Goal: Complete application form

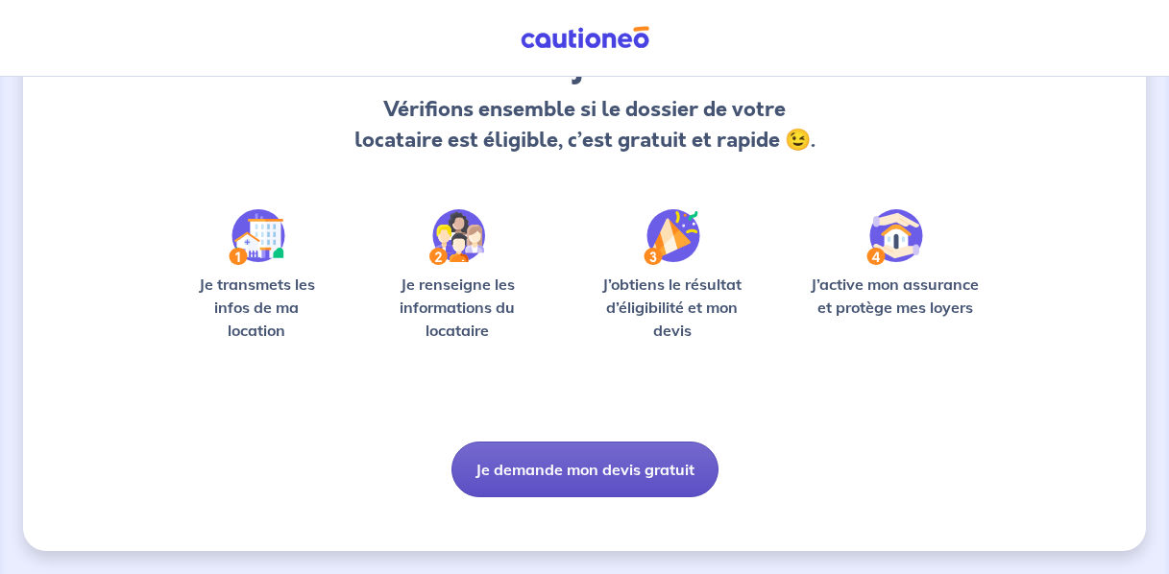
scroll to position [198, 0]
click at [519, 474] on button "Je demande mon devis gratuit" at bounding box center [584, 470] width 267 height 56
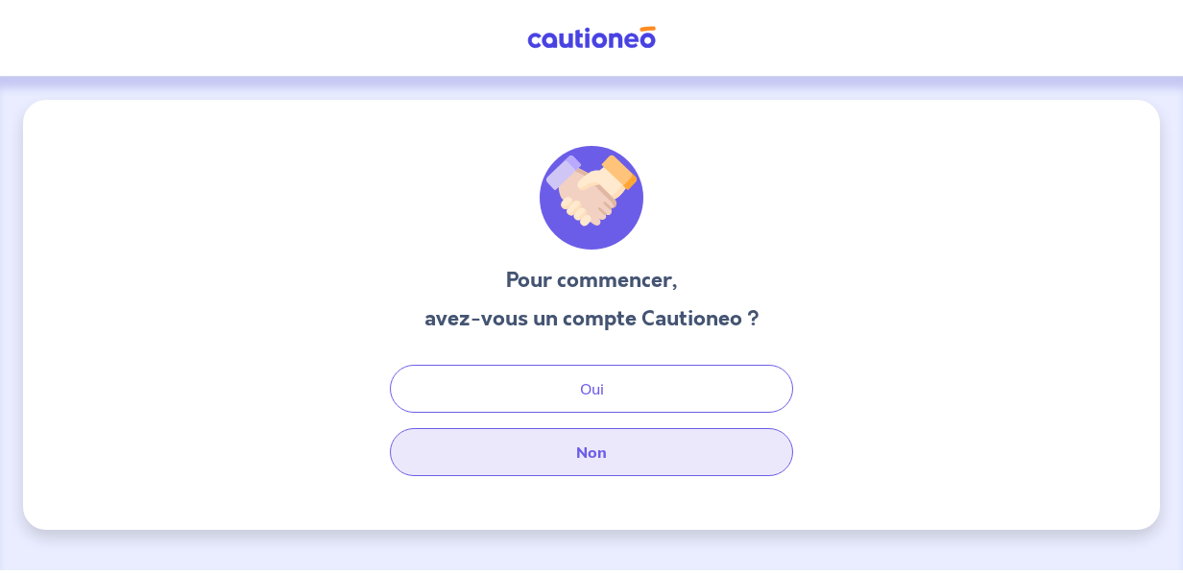
click at [516, 453] on button "Non" at bounding box center [591, 452] width 403 height 48
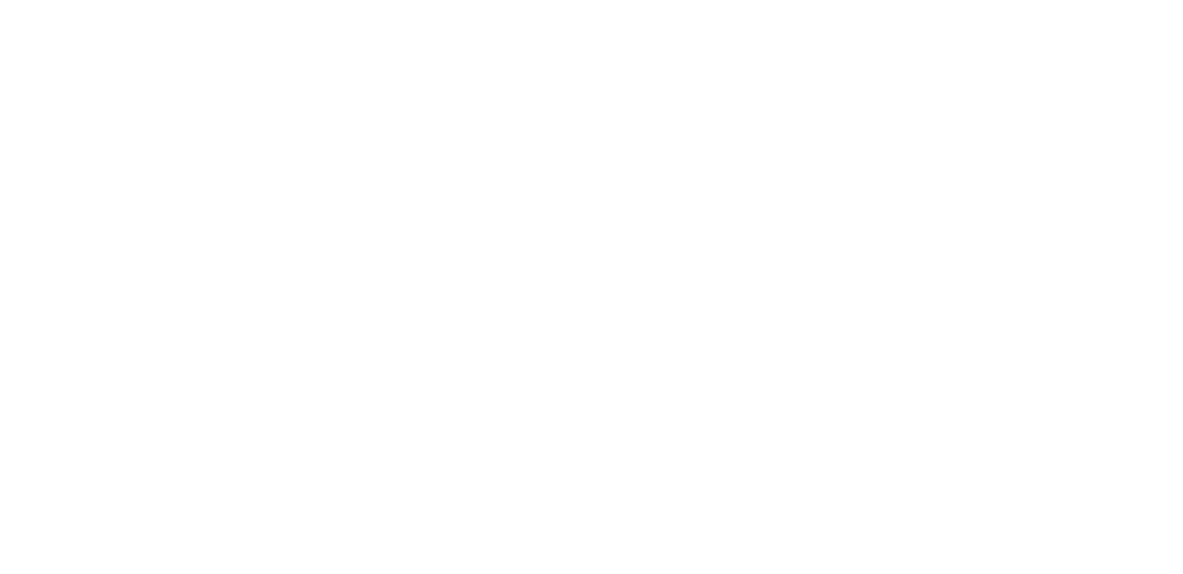
select select "FR"
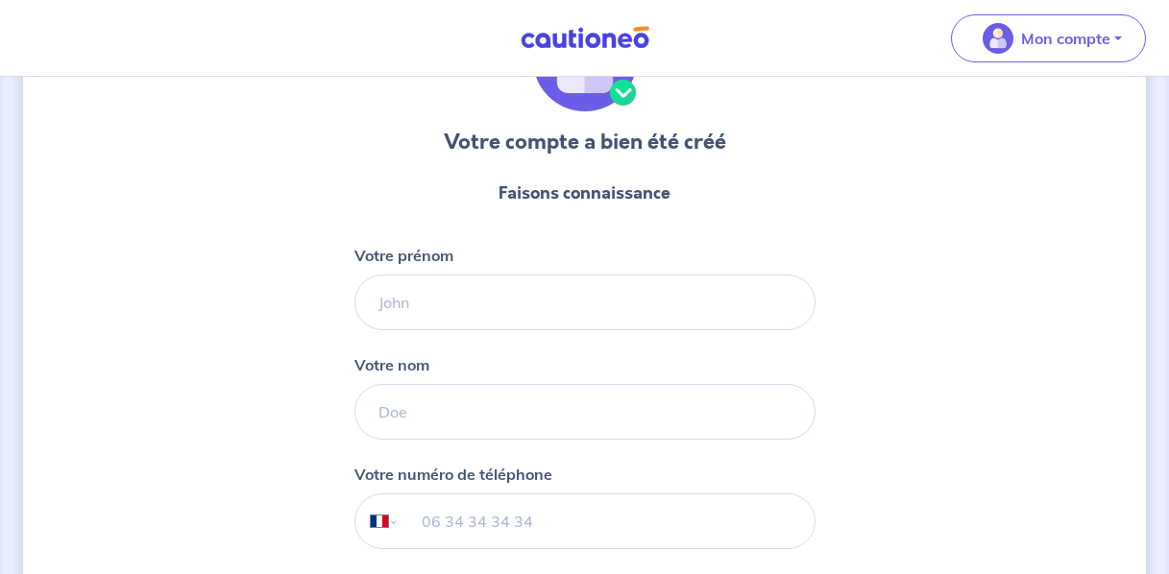
scroll to position [145, 0]
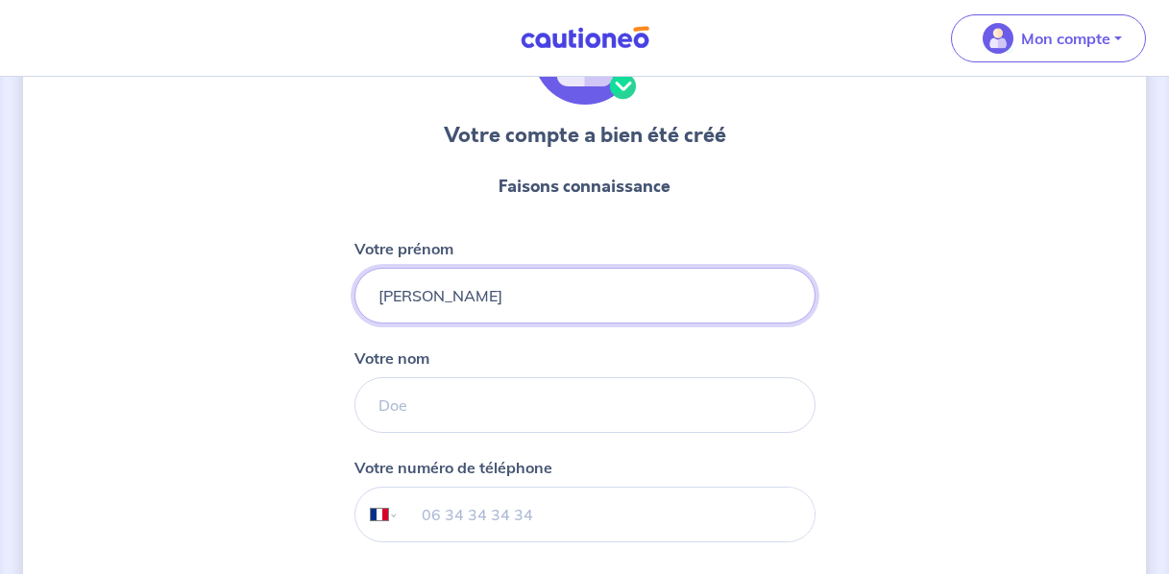
type input "Gil"
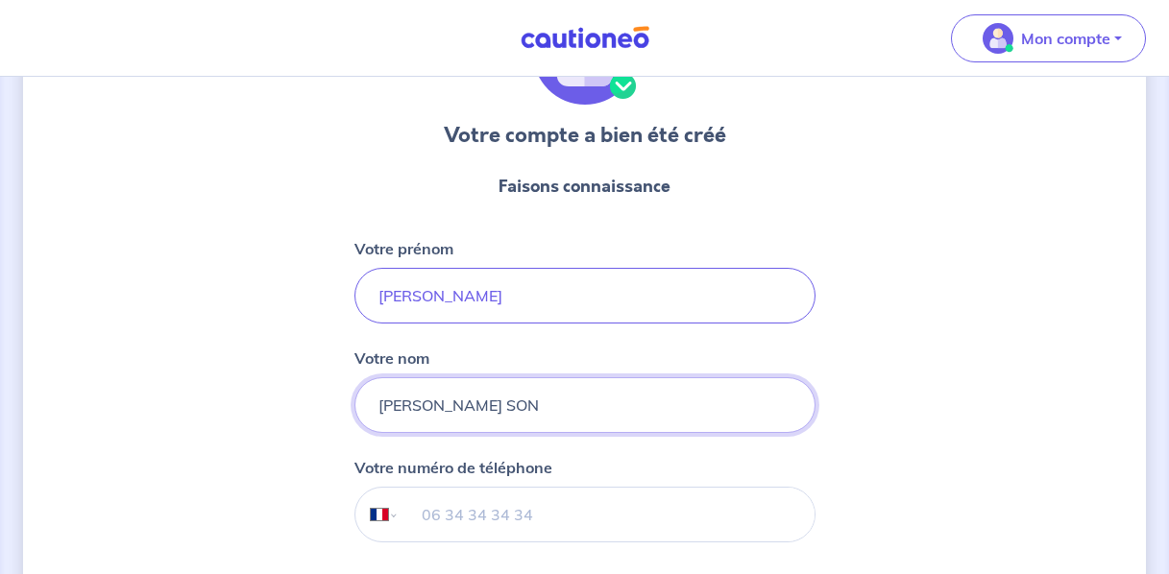
type input "NGUYEN SON"
click at [551, 512] on input "tel" at bounding box center [606, 515] width 415 height 54
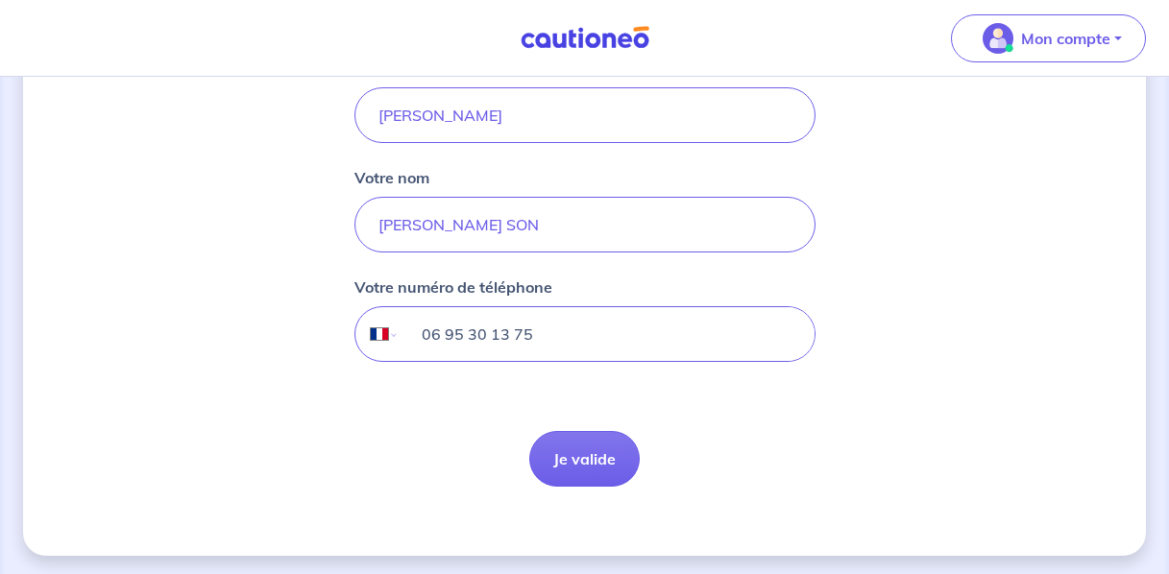
scroll to position [330, 0]
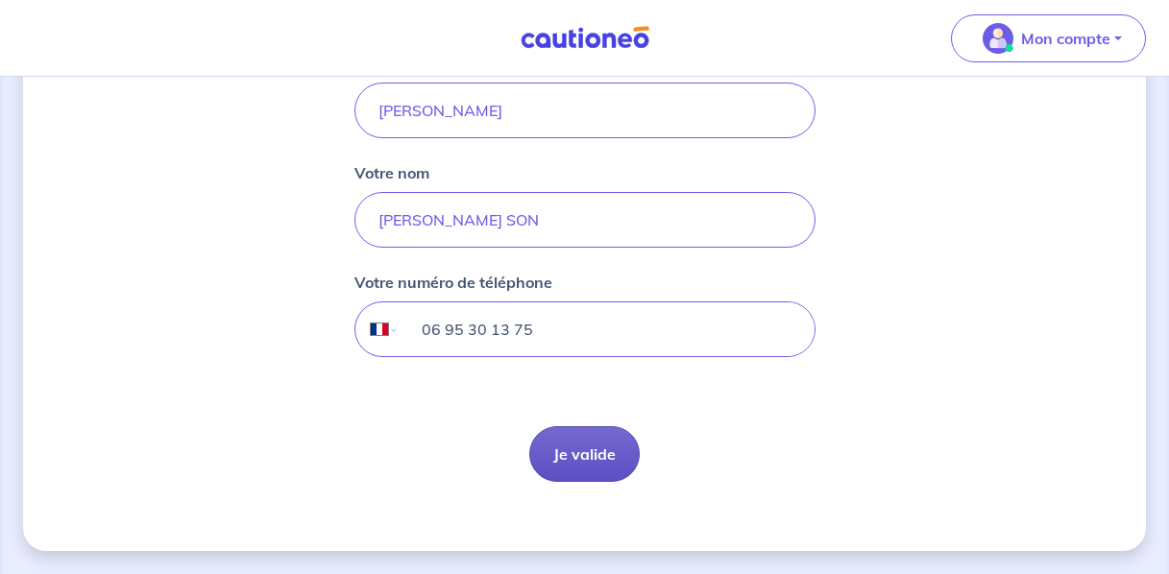
type input "06 95 30 13 75"
click at [593, 466] on button "Je valide" at bounding box center [584, 454] width 110 height 56
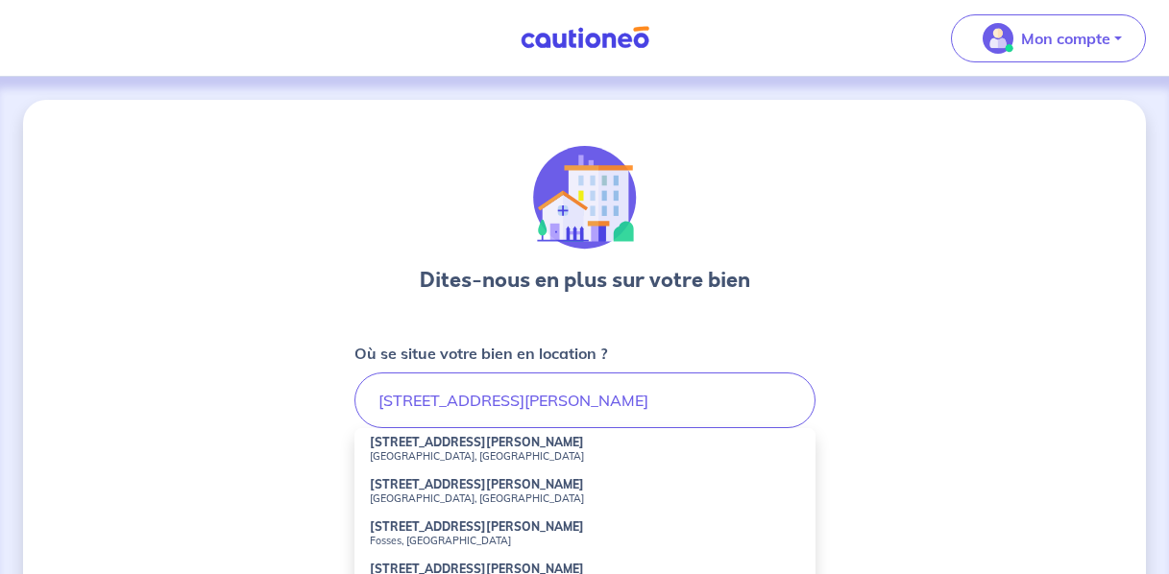
click at [452, 460] on small "Courbevoie, France" at bounding box center [585, 455] width 430 height 13
type input "51 Avenue Léonard de Vinci, Courbevoie, France"
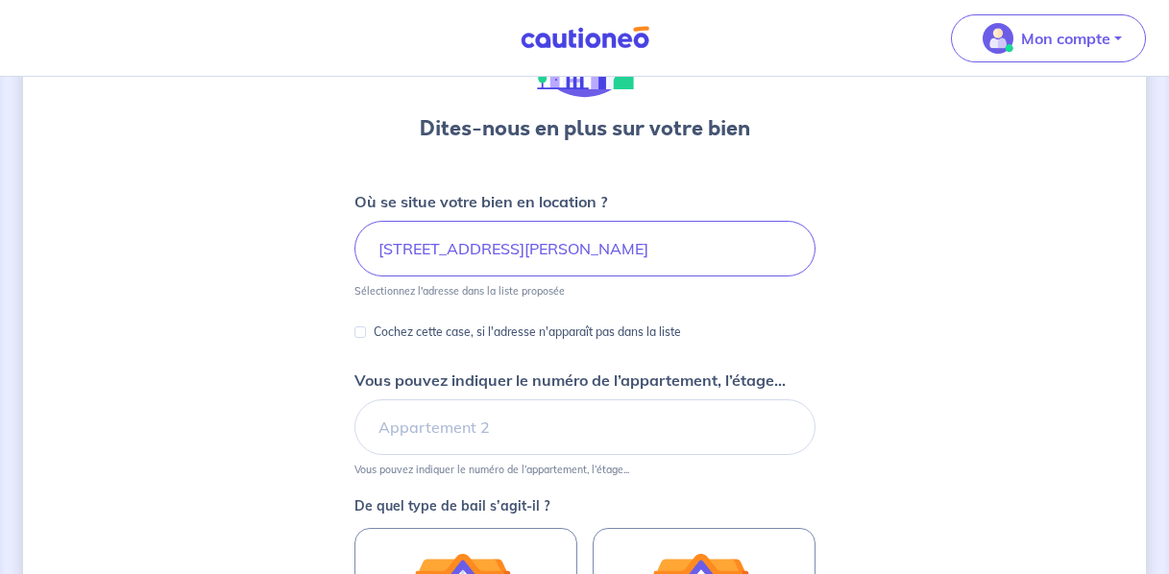
scroll to position [164, 0]
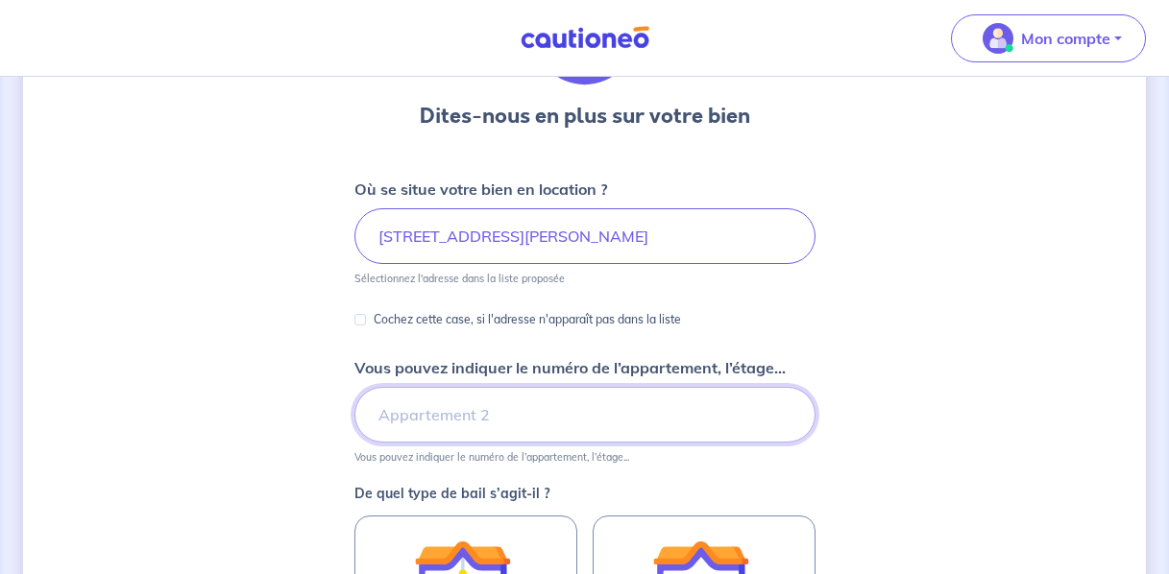
click at [569, 425] on input "Vous pouvez indiquer le numéro de l’appartement, l’étage..." at bounding box center [584, 415] width 461 height 56
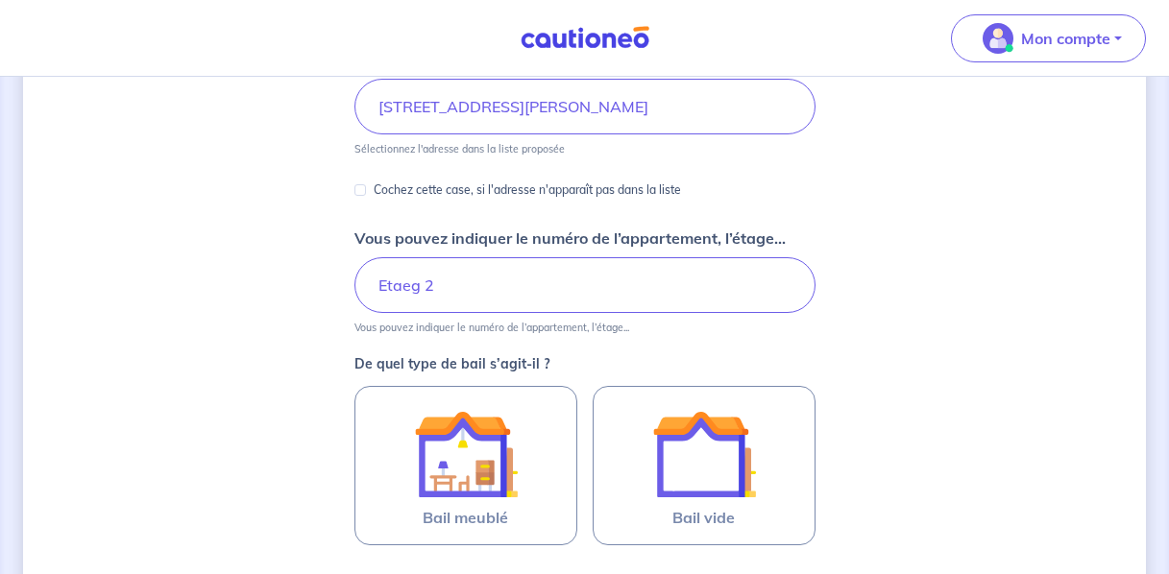
scroll to position [297, 0]
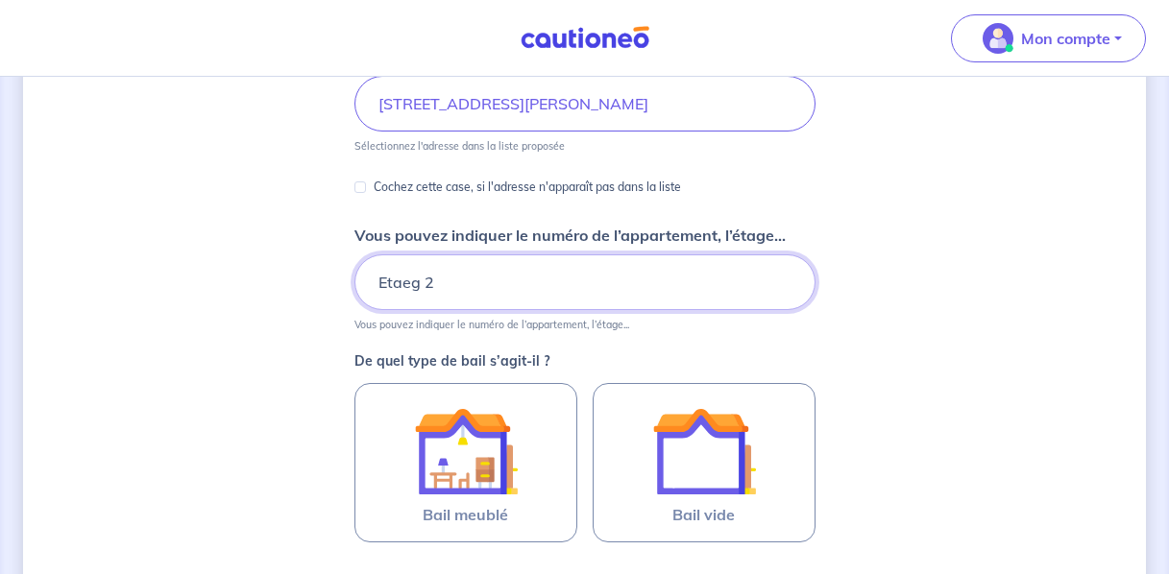
click at [416, 284] on input "Etaeg 2" at bounding box center [584, 282] width 461 height 56
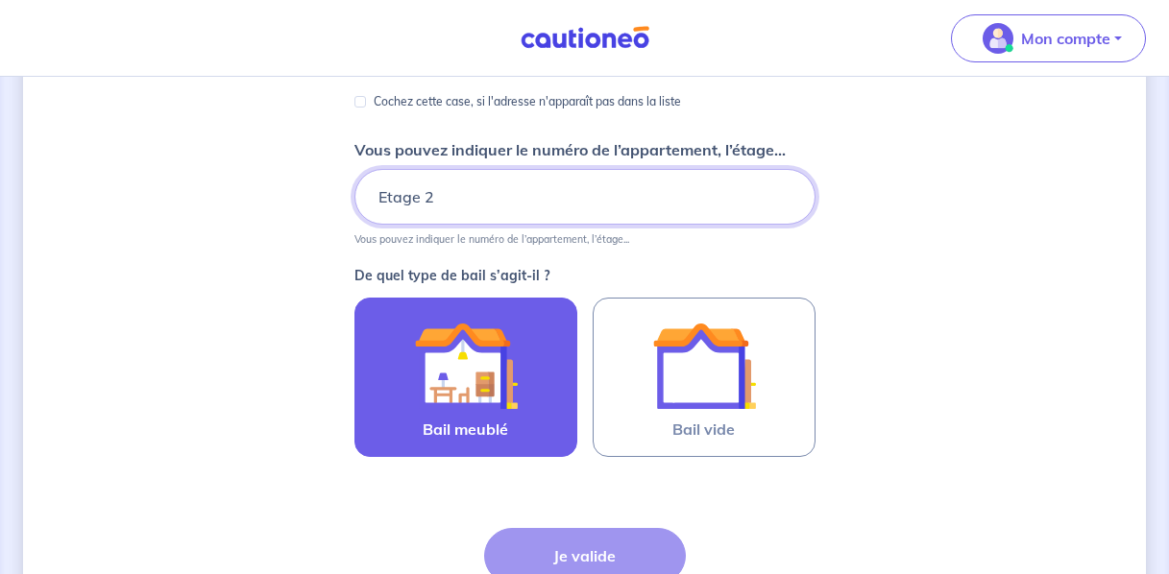
scroll to position [382, 0]
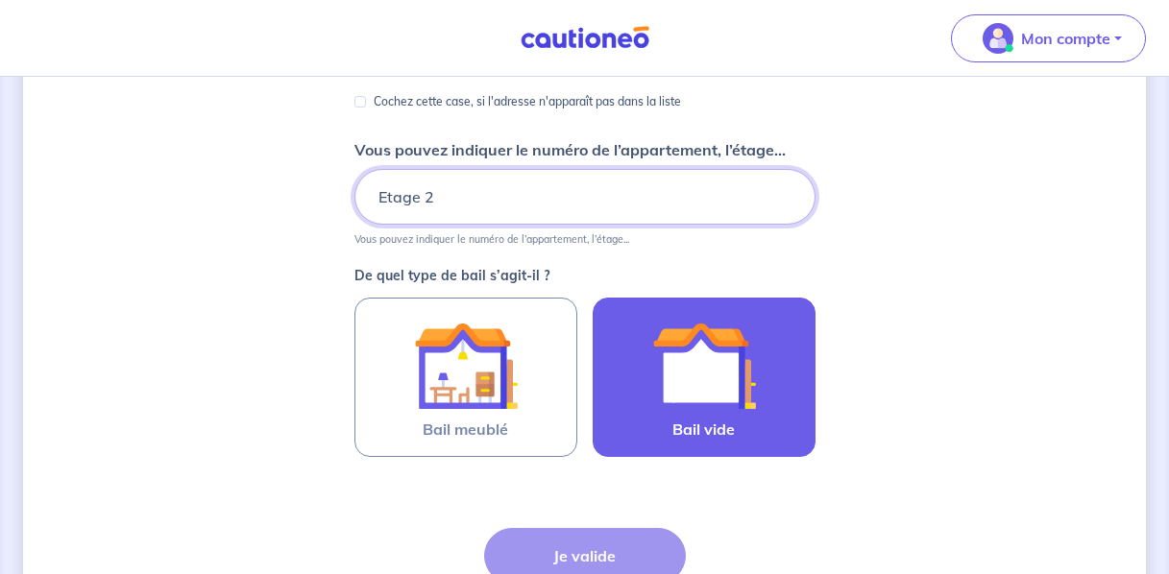
type input "Etage 2"
click at [674, 389] on img at bounding box center [704, 366] width 104 height 104
click at [0, 0] on input "Bail vide" at bounding box center [0, 0] width 0 height 0
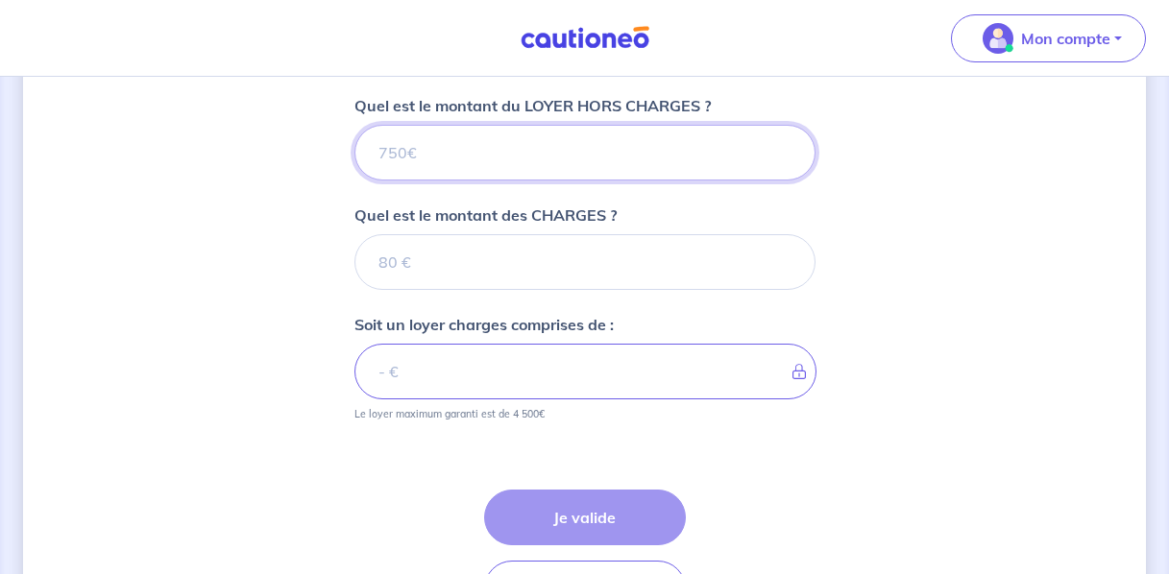
scroll to position [691, 0]
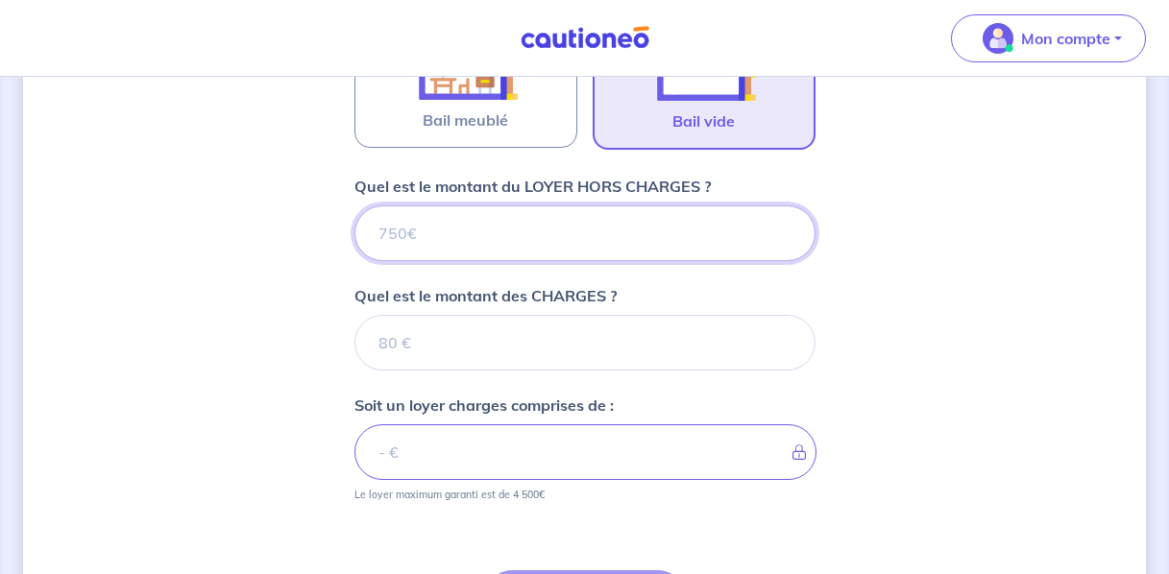
type input "9"
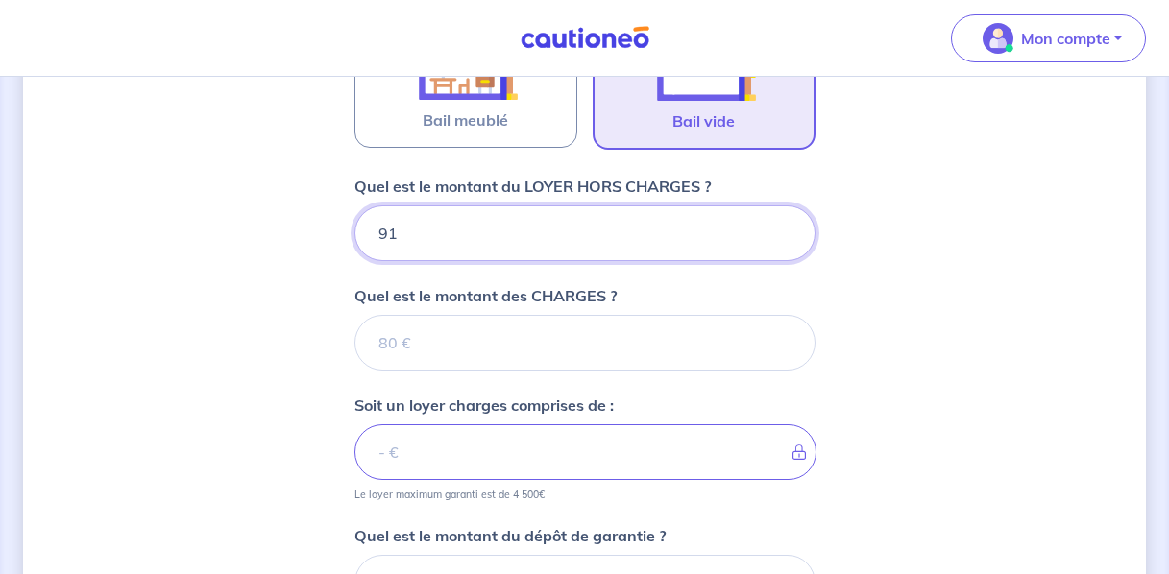
type input "914"
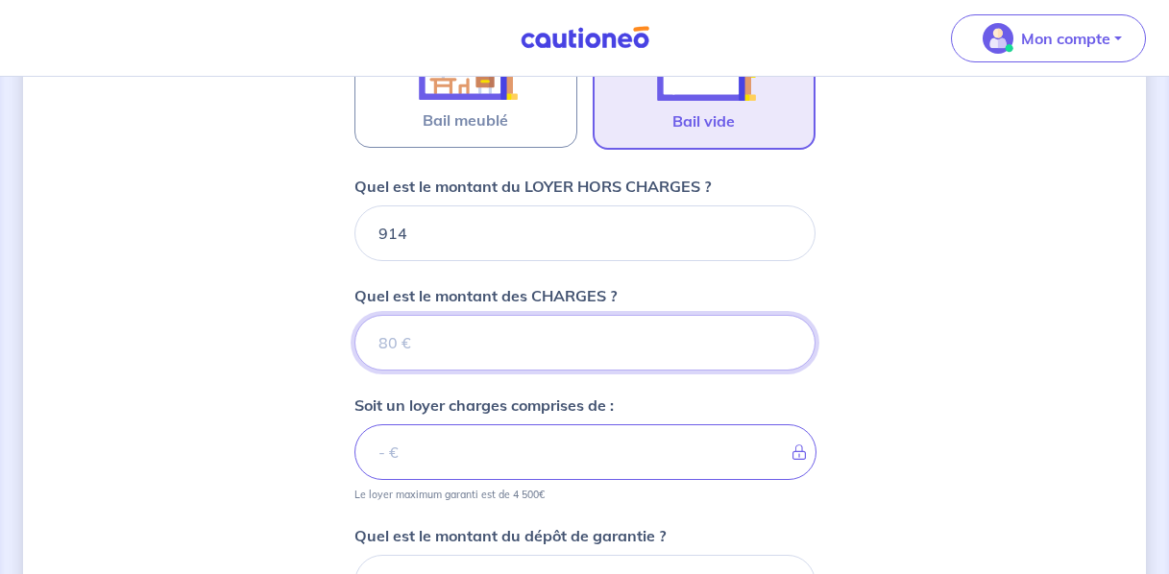
click at [442, 359] on input "Quel est le montant des CHARGES ?" at bounding box center [584, 343] width 461 height 56
type input "11"
type input "925"
type input "112"
type input "1026"
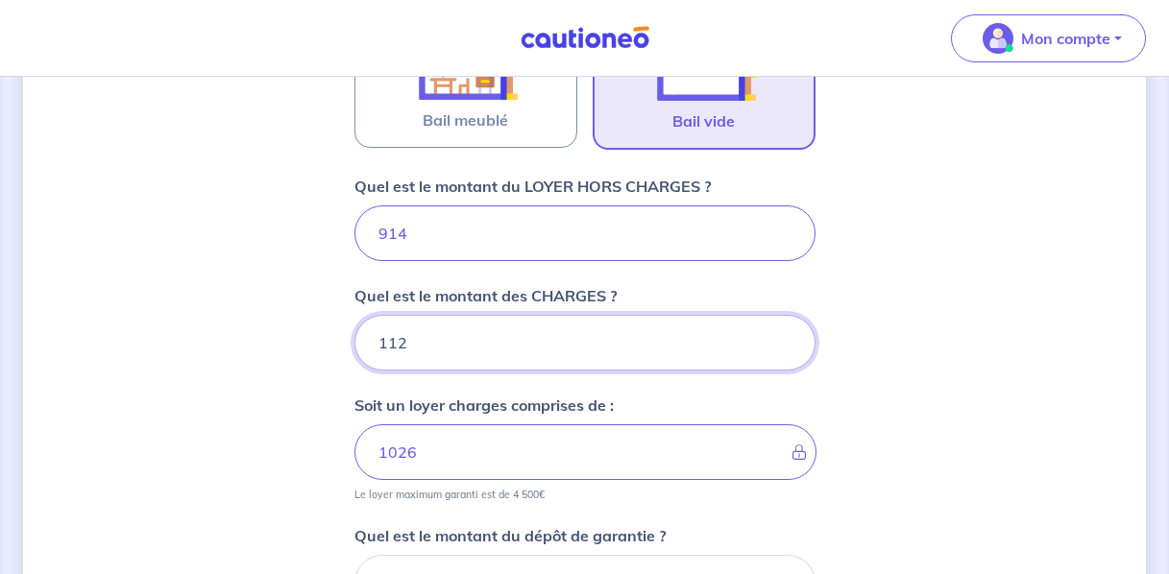
type input "112"
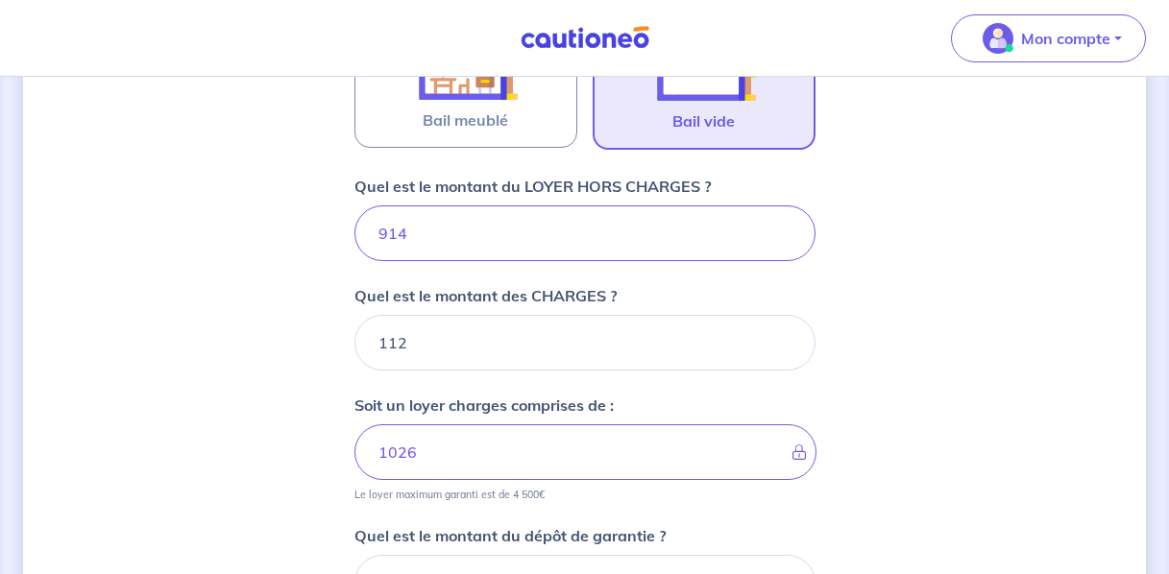
click at [119, 427] on div "Dites-nous en plus sur votre bien Où se situe votre bien en location ? 51 Avenu…" at bounding box center [584, 152] width 1123 height 1488
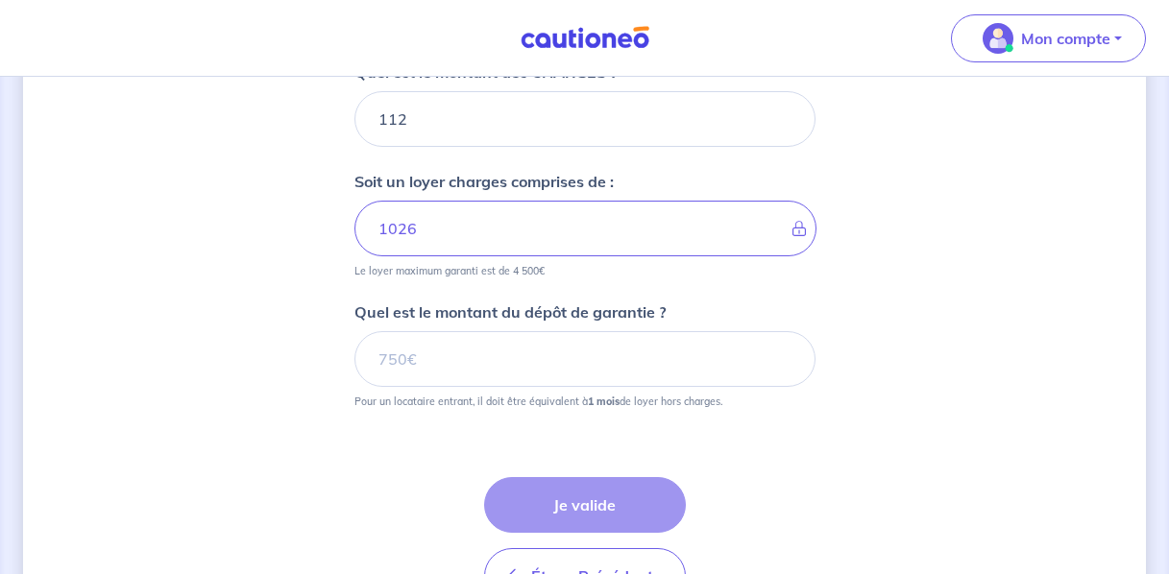
scroll to position [914, 0]
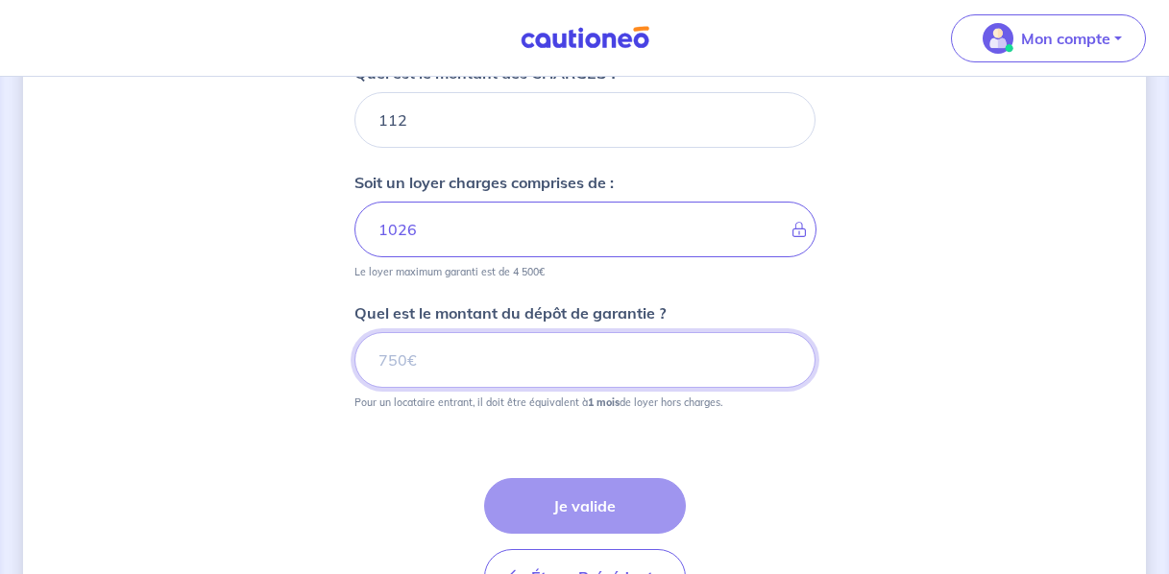
click at [421, 363] on input "Quel est le montant du dépôt de garantie ?" at bounding box center [584, 360] width 461 height 56
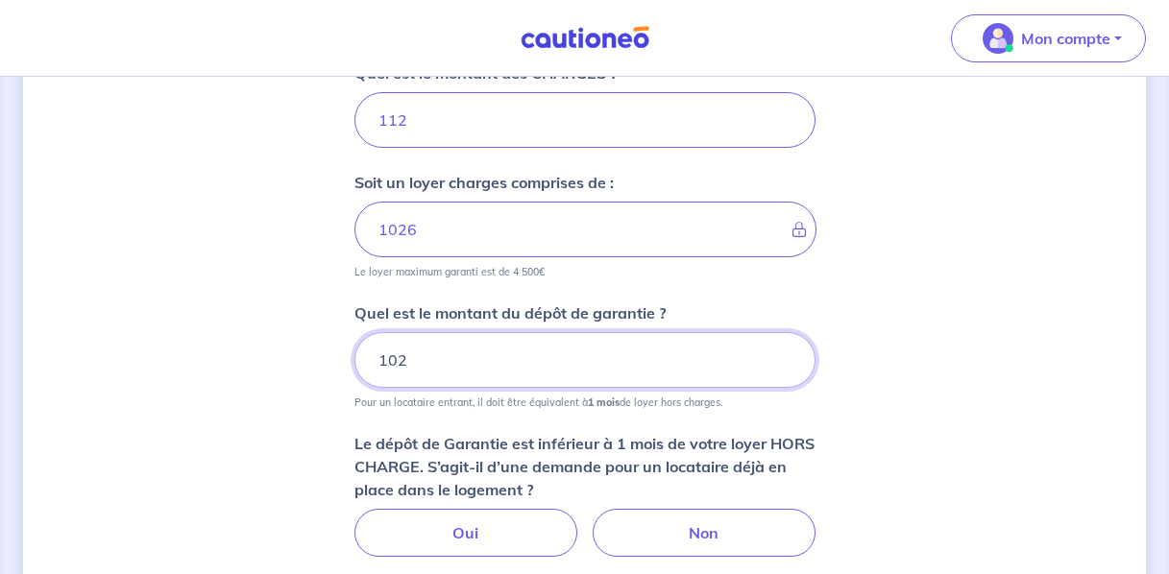
type input "1026"
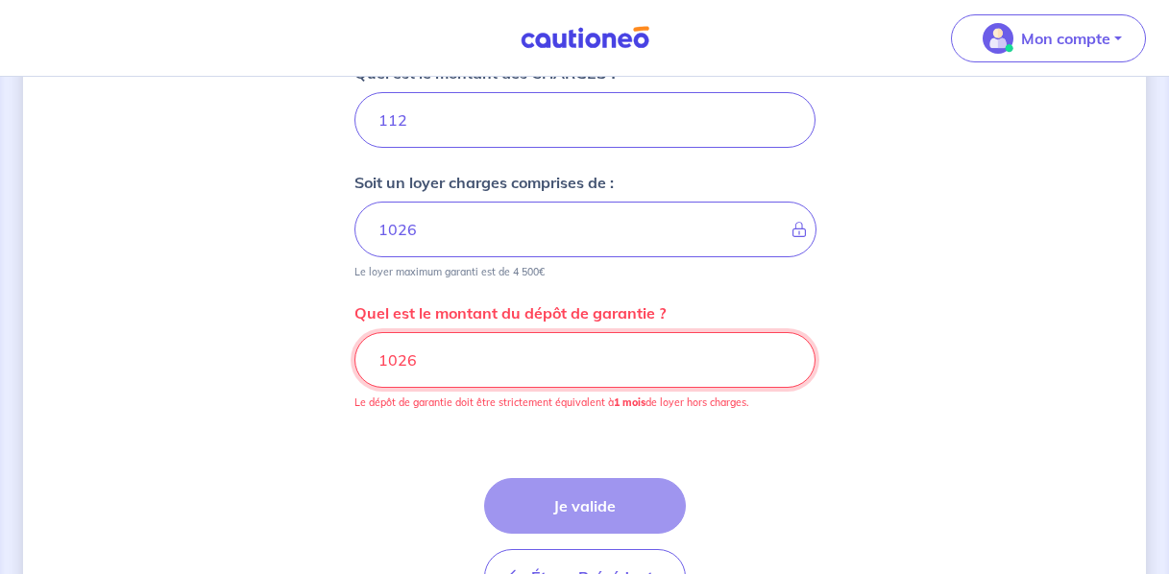
drag, startPoint x: 467, startPoint y: 356, endPoint x: 343, endPoint y: 354, distance: 123.9
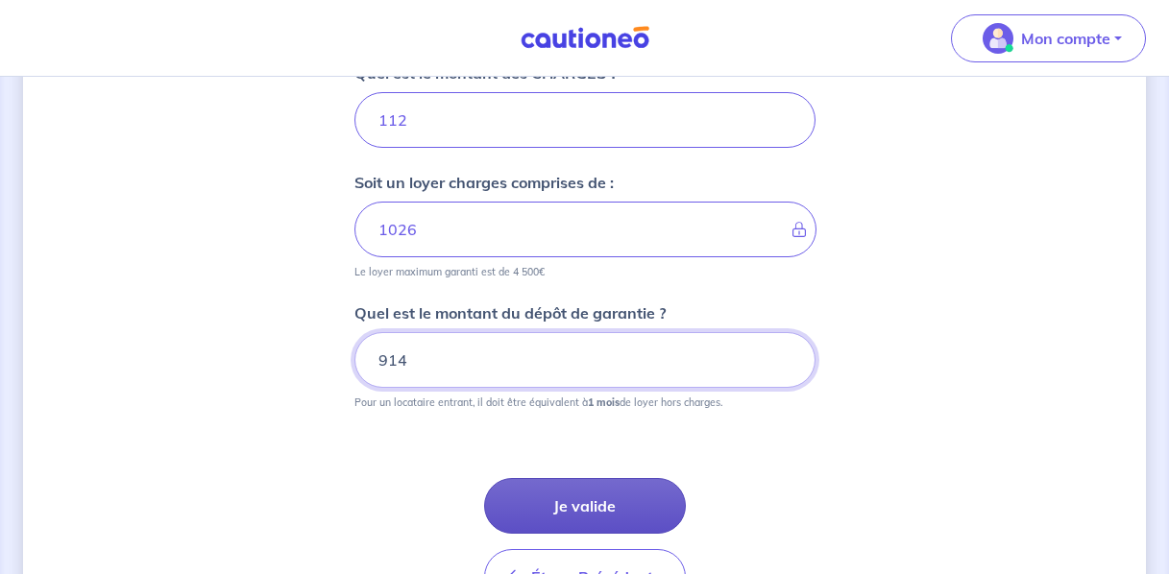
type input "914"
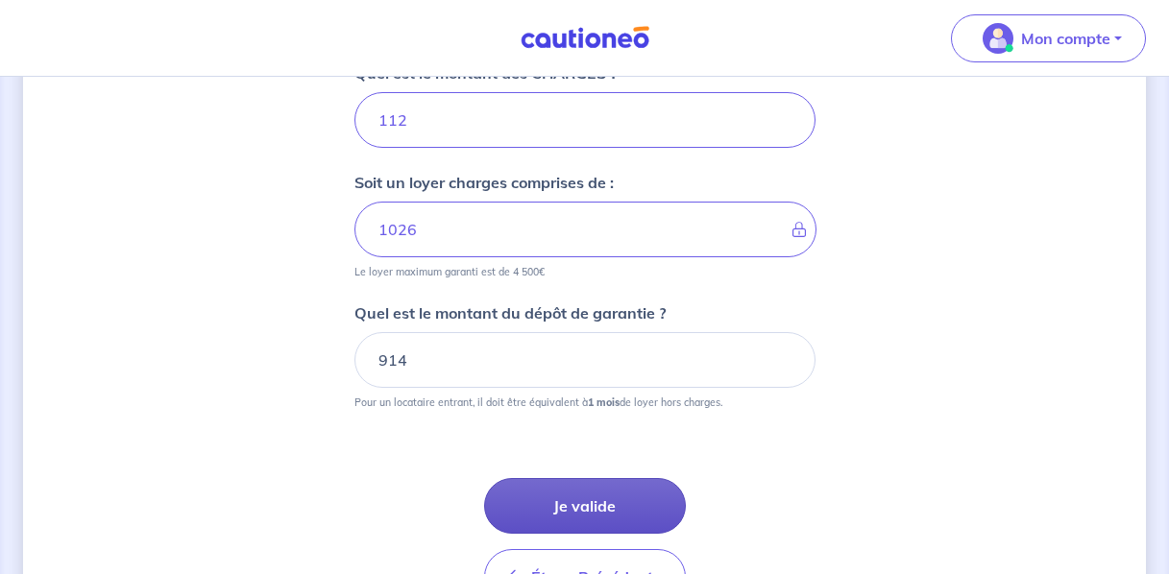
click at [600, 513] on button "Je valide" at bounding box center [585, 506] width 202 height 56
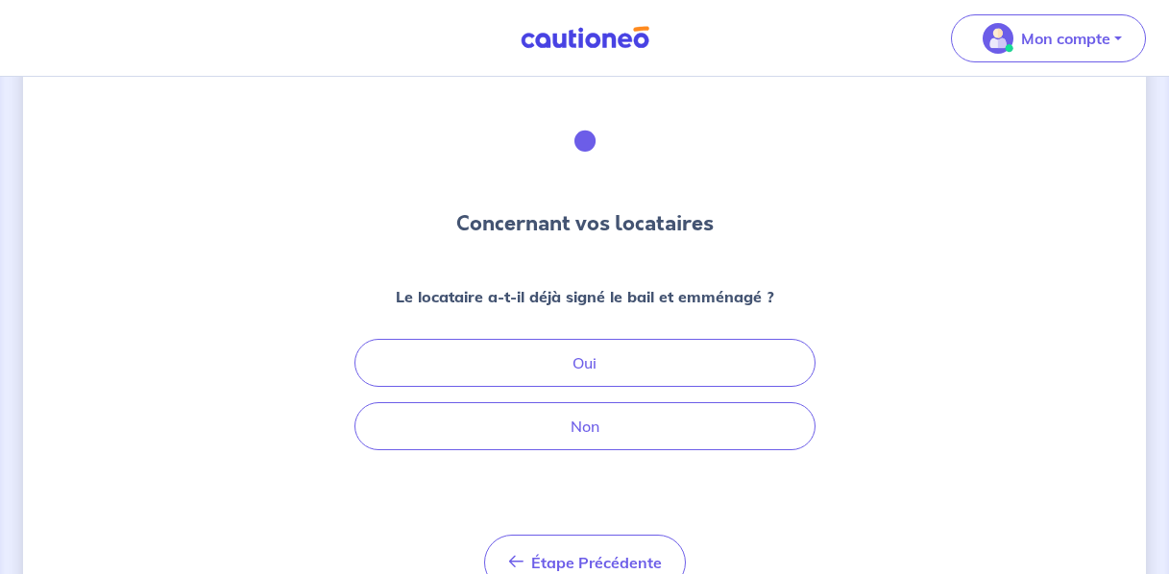
scroll to position [57, 0]
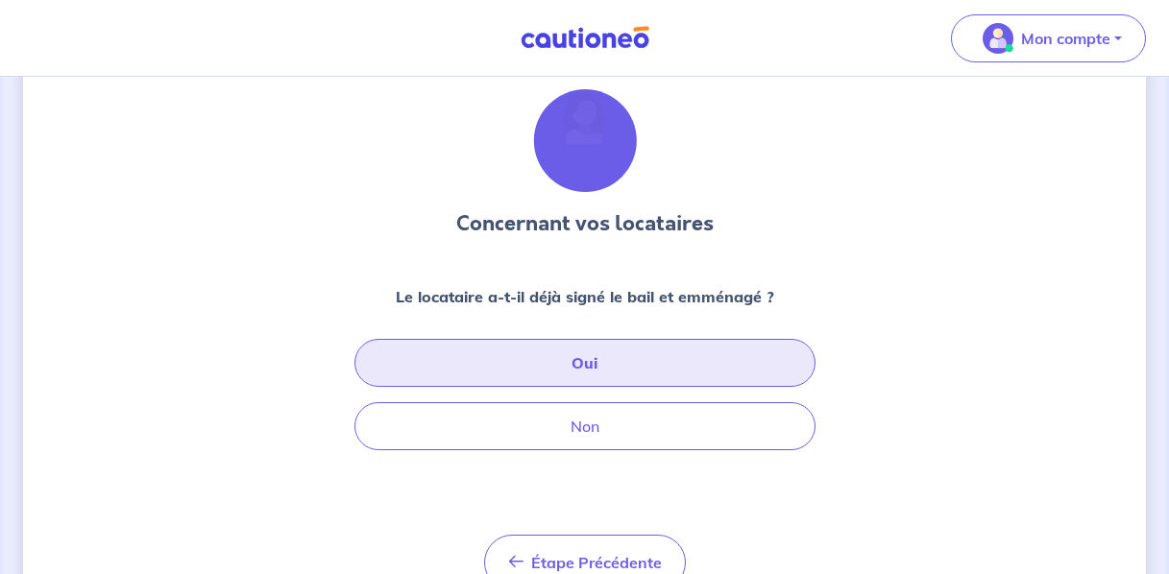
click at [557, 360] on button "Oui" at bounding box center [584, 363] width 461 height 48
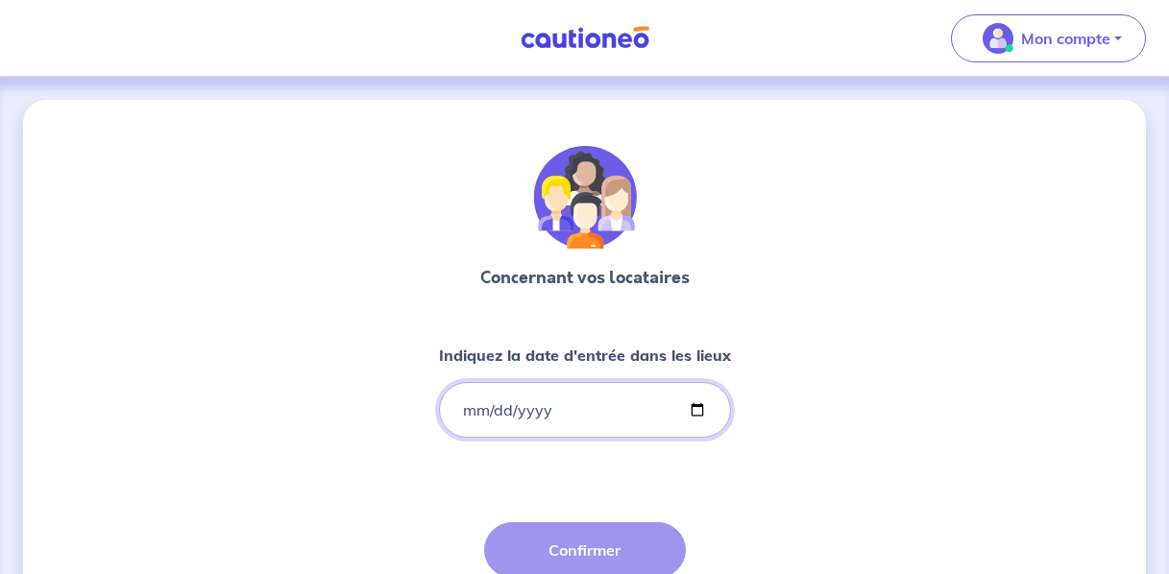
click at [475, 412] on input "Indiquez la date d'entrée dans les lieux" at bounding box center [585, 410] width 292 height 56
click at [490, 411] on input "Indiquez la date d'entrée dans les lieux" at bounding box center [585, 410] width 292 height 56
click at [540, 408] on input "Indiquez la date d'entrée dans les lieux" at bounding box center [585, 410] width 292 height 56
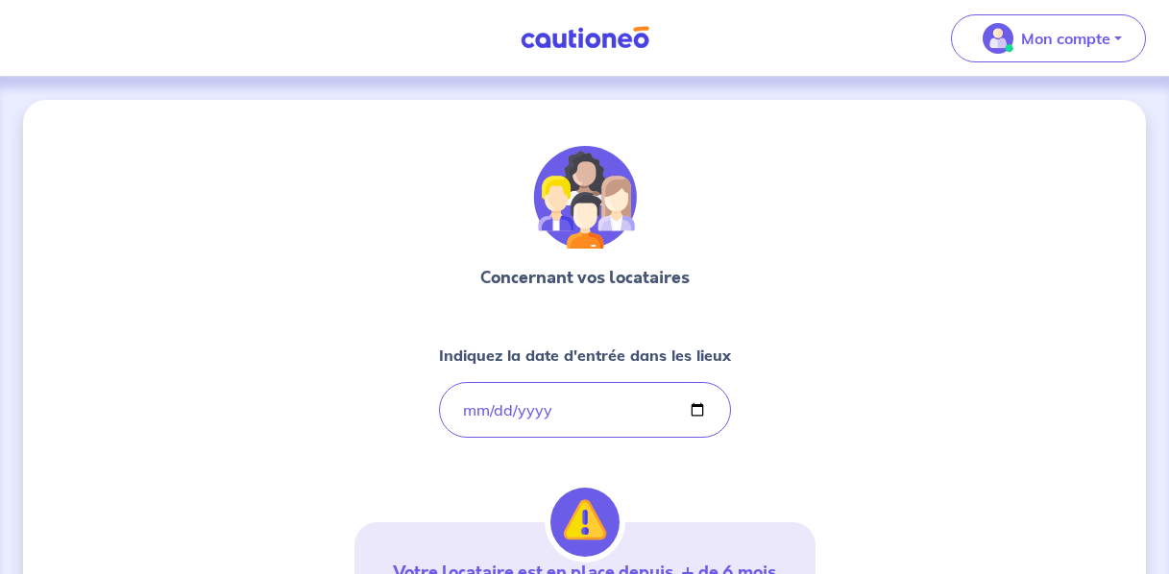
type input "2025-01-22"
click at [806, 498] on div "Concernant vos locataires Indiquez la date d'entrée dans les lieux 2025-01-22 V…" at bounding box center [584, 582] width 461 height 872
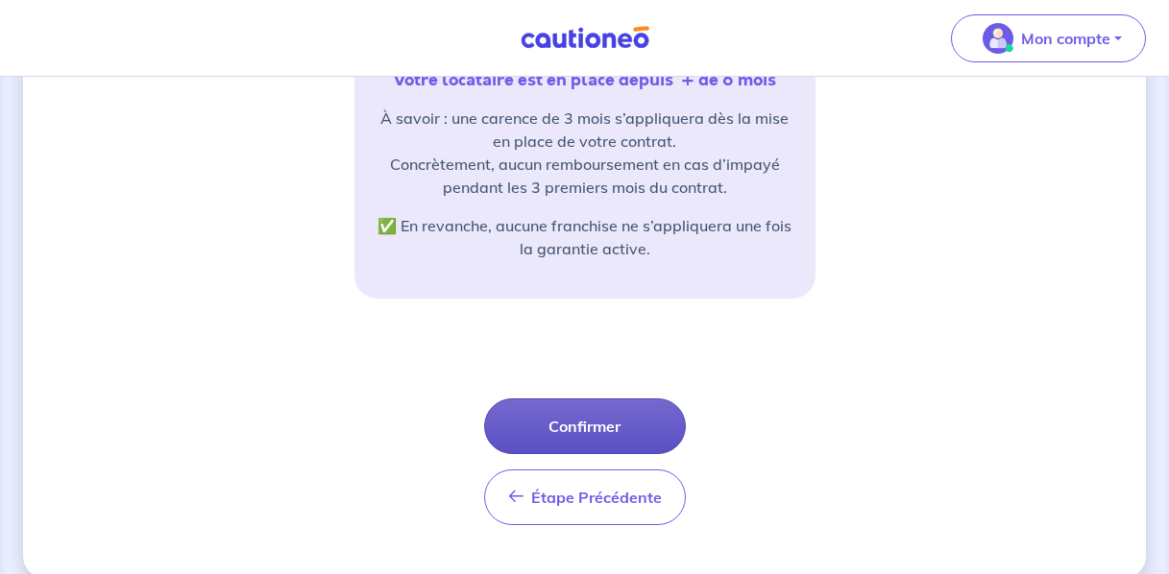
scroll to position [493, 0]
click at [545, 435] on button "Confirmer" at bounding box center [585, 427] width 202 height 56
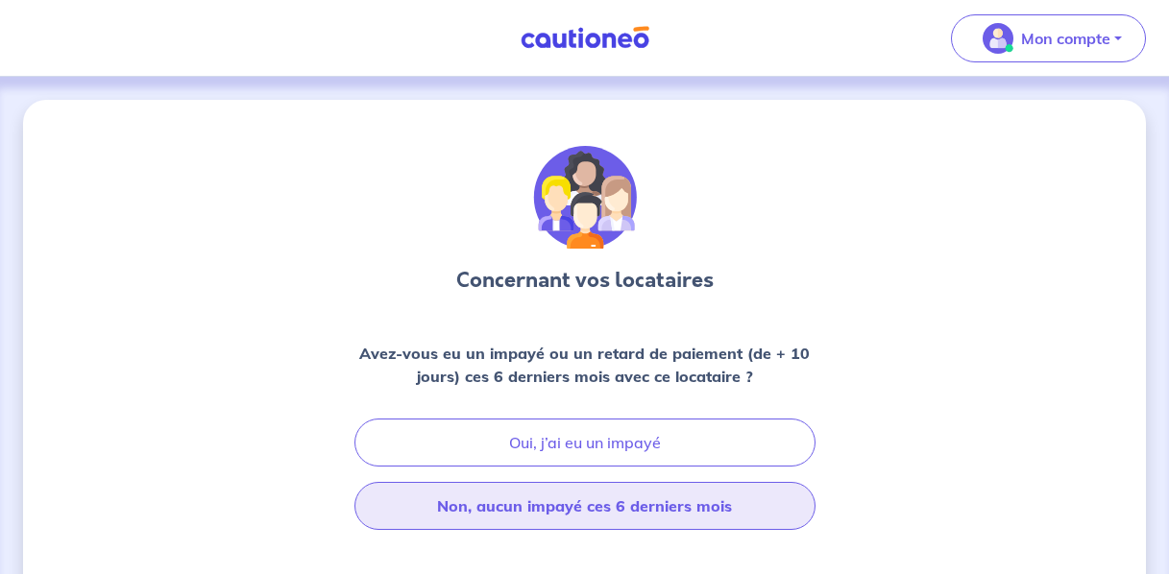
click at [552, 517] on button "Non, aucun impayé ces 6 derniers mois" at bounding box center [584, 506] width 461 height 48
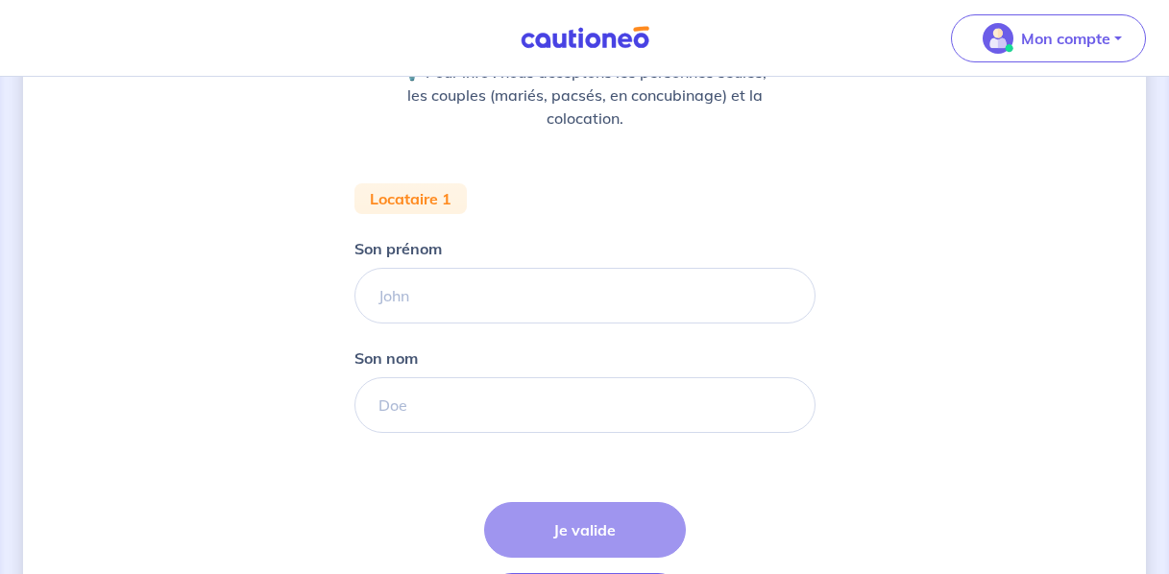
scroll to position [240, 0]
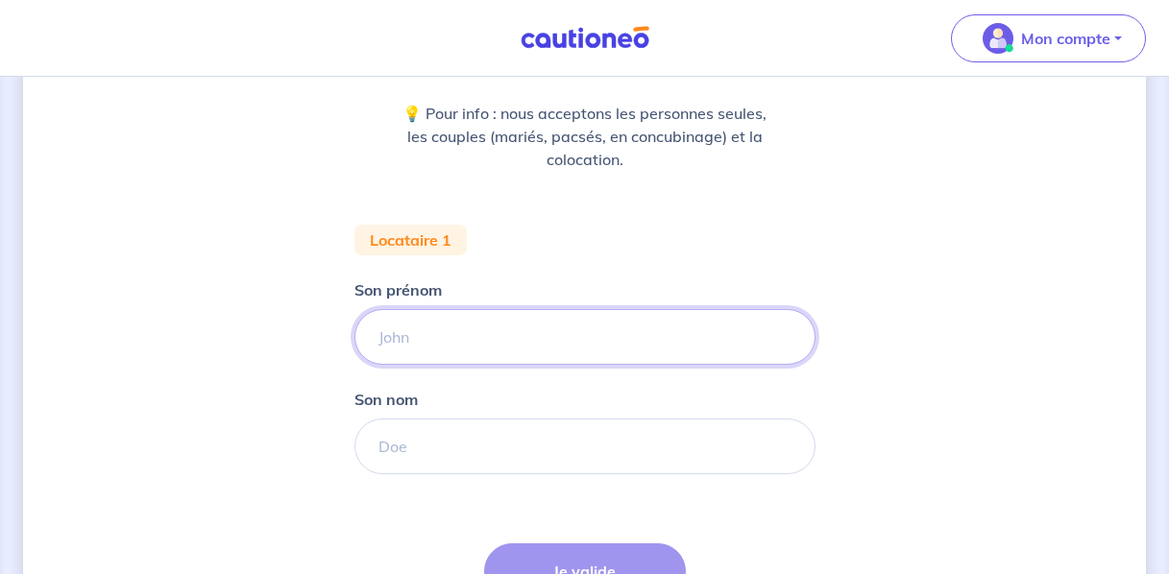
click at [442, 346] on input "Son prénom" at bounding box center [584, 337] width 461 height 56
type input "Saidi"
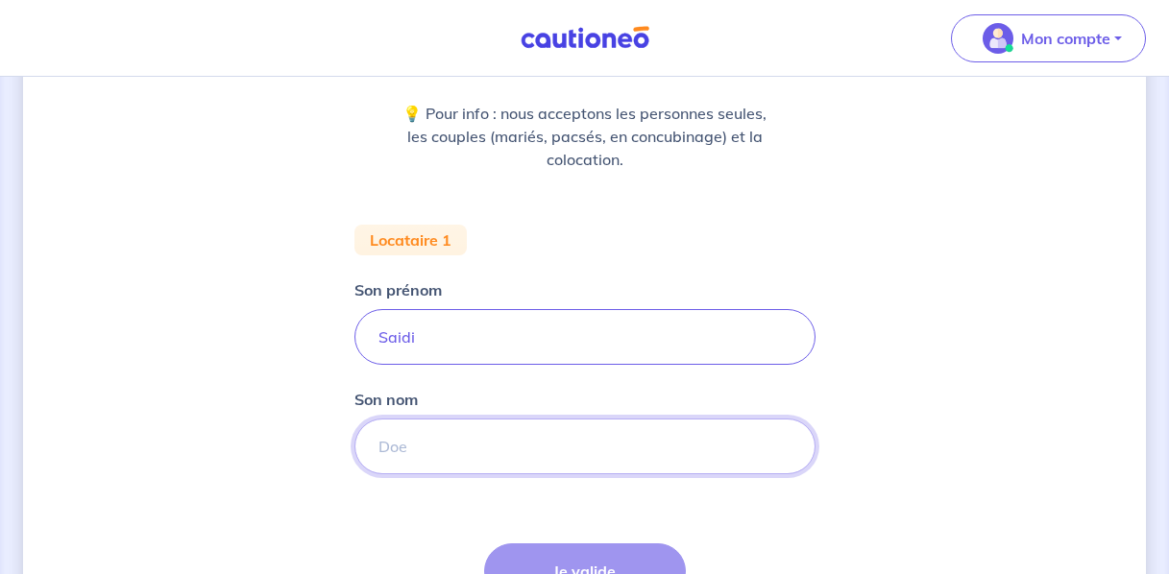
click at [583, 443] on input "Son nom" at bounding box center [584, 447] width 461 height 56
type input "SARAH"
click at [534, 340] on input "Saidi" at bounding box center [584, 337] width 461 height 56
type input "Gil"
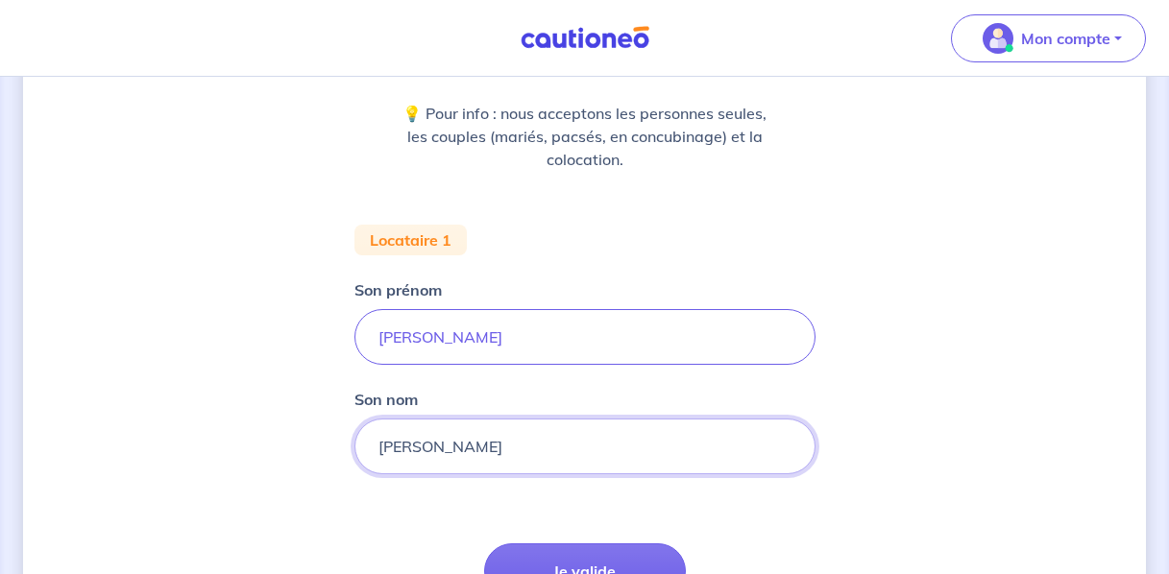
type input "Nguyen Son"
type input "S"
type input "Sarah"
click at [276, 424] on div "Concernant vos locataires 💡 Pour info : nous acceptons les personnes seules, le…" at bounding box center [584, 300] width 1123 height 880
click at [415, 450] on input "Nguyen Son" at bounding box center [584, 447] width 461 height 56
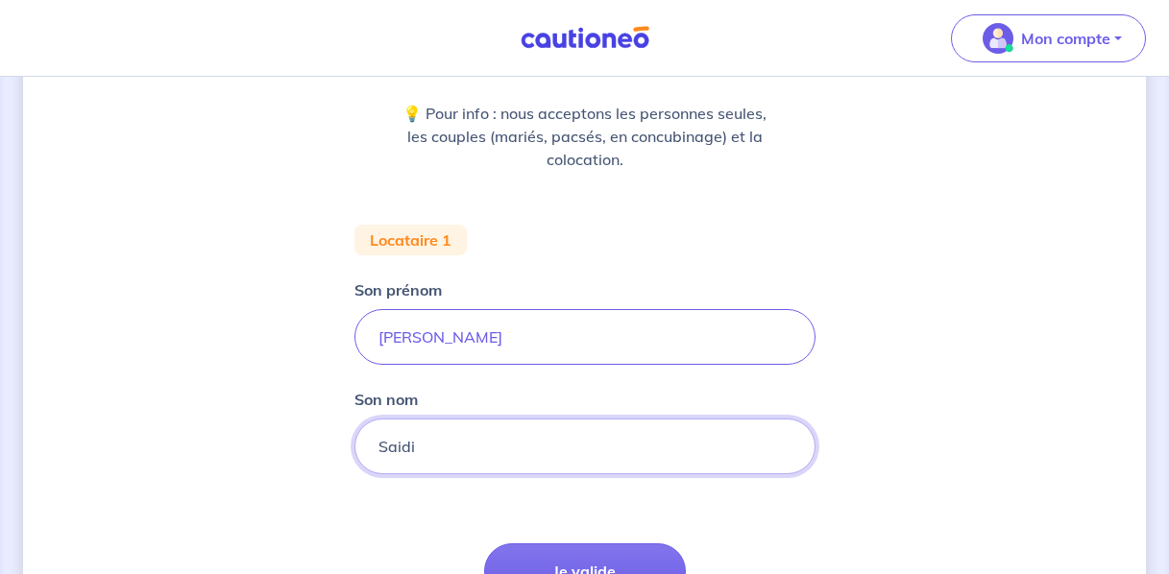
type input "Saidi"
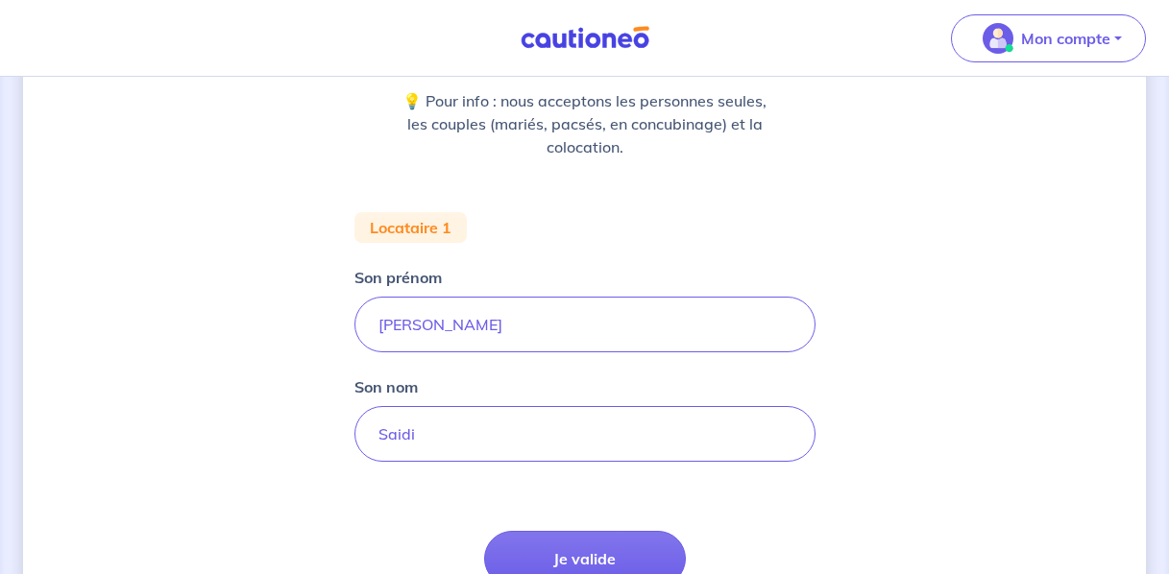
scroll to position [376, 0]
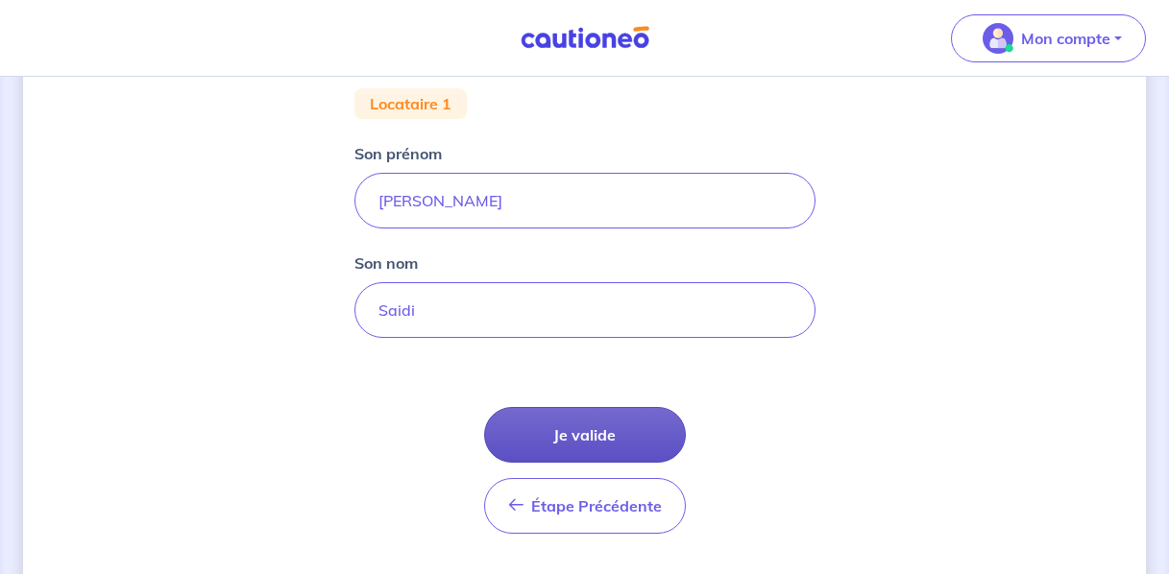
click at [584, 440] on button "Je valide" at bounding box center [585, 435] width 202 height 56
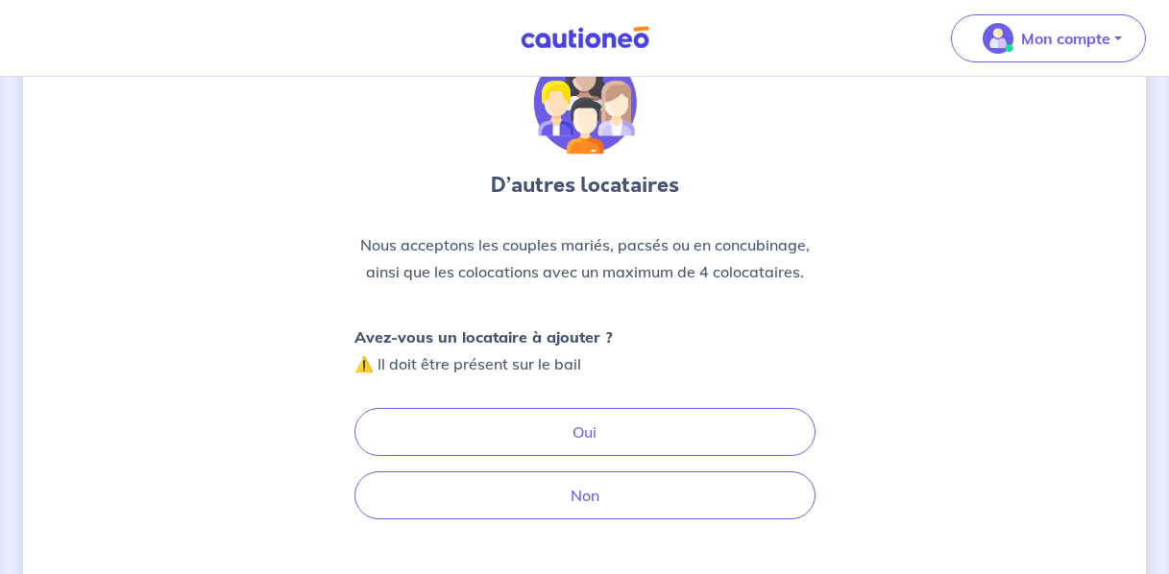
scroll to position [95, 0]
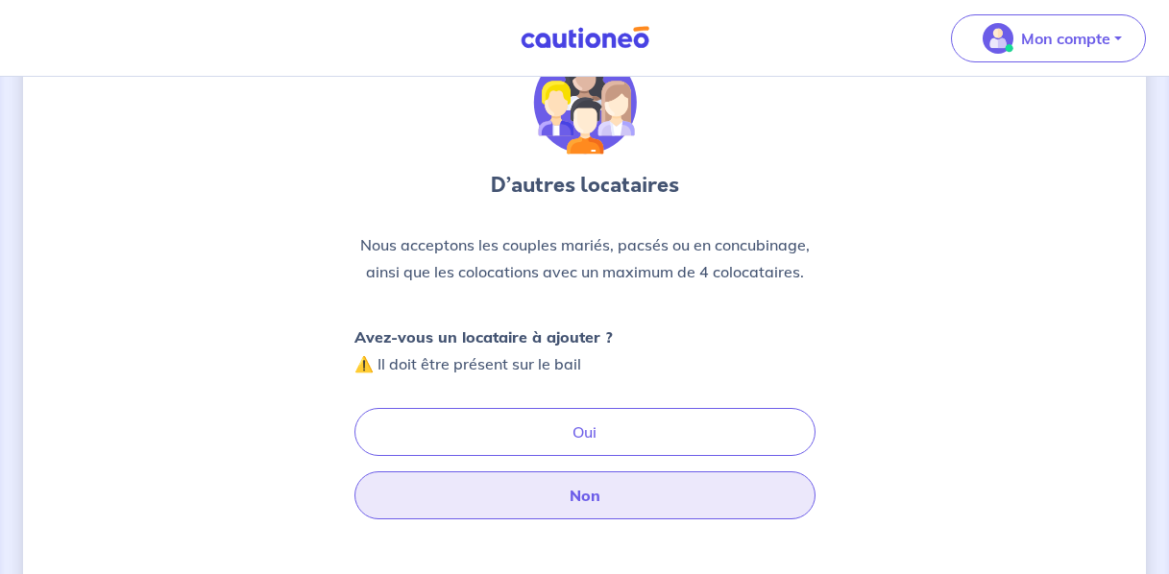
click at [572, 500] on button "Non" at bounding box center [584, 496] width 461 height 48
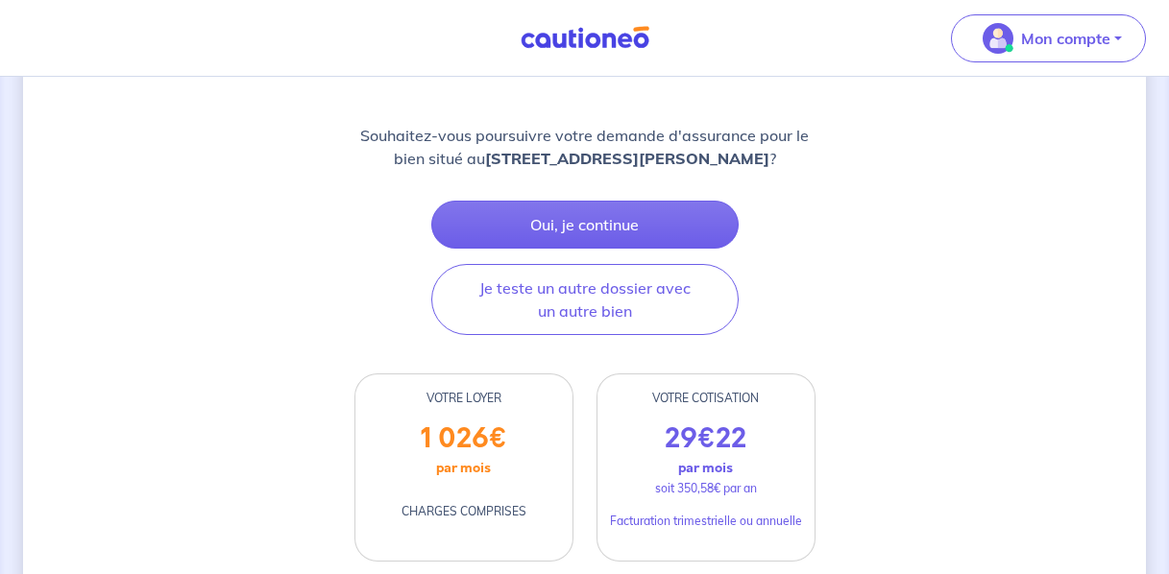
scroll to position [254, 0]
